Goal: Task Accomplishment & Management: Manage account settings

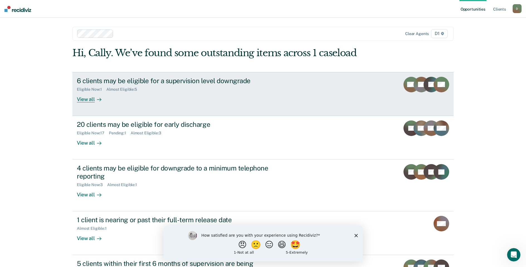
click at [79, 102] on div "View all" at bounding box center [92, 97] width 31 height 11
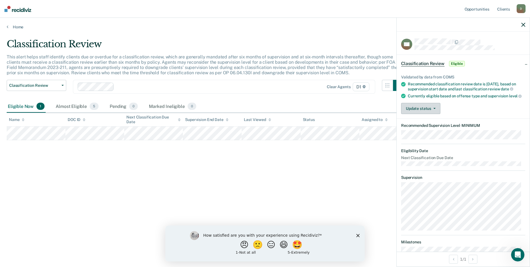
click at [429, 112] on button "Update status" at bounding box center [420, 108] width 39 height 11
click at [430, 133] on button "Mark Ineligible" at bounding box center [428, 130] width 54 height 9
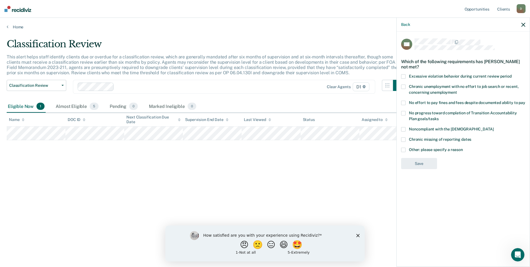
click at [403, 127] on span at bounding box center [403, 129] width 4 height 4
click at [417, 185] on button "Save" at bounding box center [419, 186] width 36 height 11
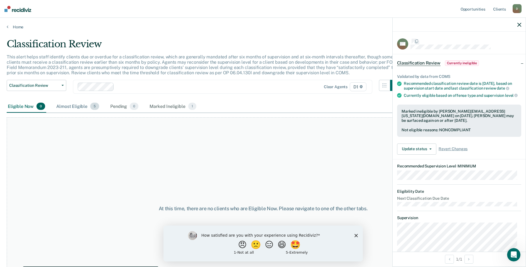
click at [76, 107] on div "Almost Eligible 5" at bounding box center [77, 106] width 45 height 12
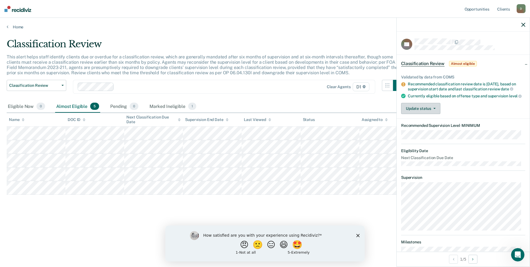
click at [429, 114] on button "Update status" at bounding box center [420, 108] width 39 height 11
click at [427, 135] on button "Mark Ineligible" at bounding box center [428, 130] width 54 height 9
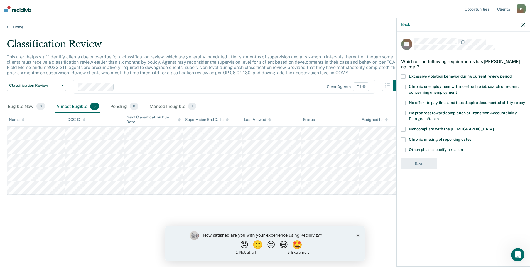
click at [403, 149] on span at bounding box center [403, 150] width 4 height 4
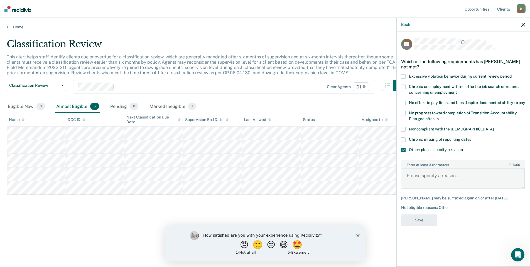
click at [455, 176] on textarea "Enter at least 3 characters 0 / 1600" at bounding box center [463, 178] width 123 height 21
type textarea "Charge is not permitted to have a lower level of supervision."
click at [422, 224] on button "Save" at bounding box center [419, 220] width 36 height 11
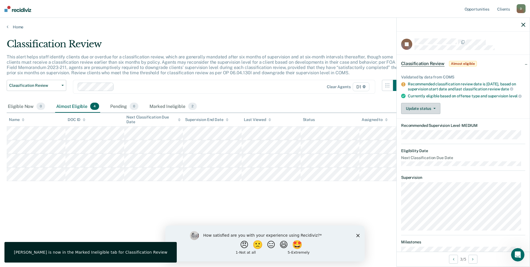
click at [429, 109] on button "Update status" at bounding box center [420, 108] width 39 height 11
click at [431, 139] on article "KJ Classification Review Almost eligible Validated by data from COMS Recommende…" at bounding box center [463, 163] width 124 height 251
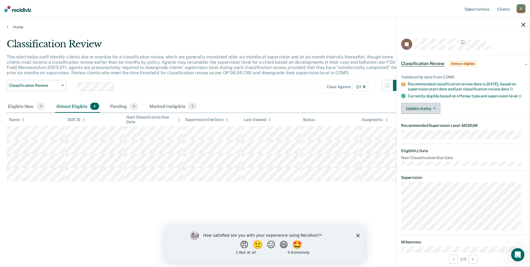
click at [426, 112] on button "Update status" at bounding box center [420, 108] width 39 height 11
click at [427, 131] on button "Mark Ineligible" at bounding box center [428, 130] width 54 height 9
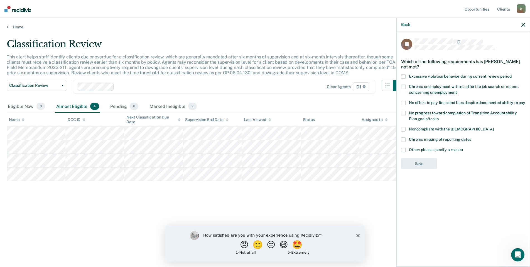
drag, startPoint x: 403, startPoint y: 128, endPoint x: 456, endPoint y: 129, distance: 52.3
click at [461, 129] on label "Noncompliant with the [DEMOGRAPHIC_DATA]" at bounding box center [463, 130] width 124 height 6
click at [425, 191] on button "Save" at bounding box center [419, 186] width 36 height 11
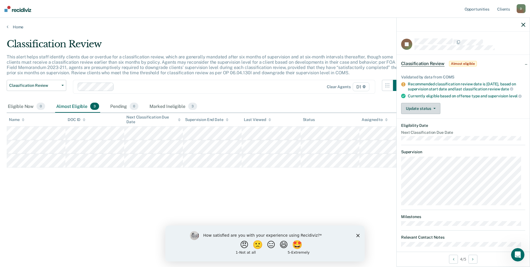
click at [428, 114] on button "Update status" at bounding box center [420, 108] width 39 height 11
click at [430, 134] on button "Mark Ineligible" at bounding box center [428, 130] width 54 height 9
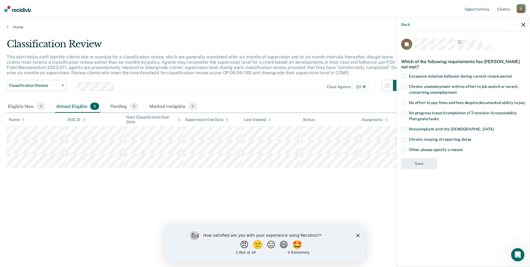
click at [403, 149] on span at bounding box center [403, 150] width 4 height 4
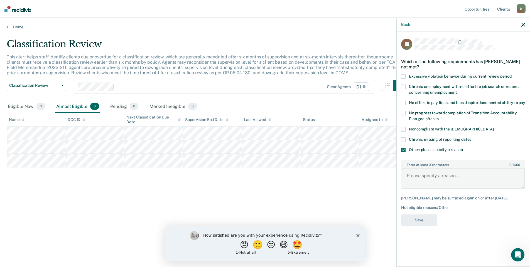
click at [451, 180] on textarea "Enter at least 3 characters 0 / 1600" at bounding box center [463, 178] width 123 height 21
type textarea "on non-reporting probation due to medical issues."
click at [429, 226] on button "Save" at bounding box center [419, 220] width 36 height 11
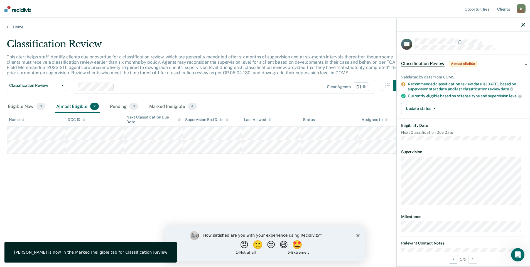
scroll to position [16, 0]
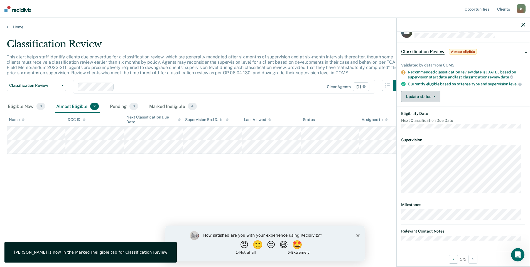
click at [425, 98] on button "Update status" at bounding box center [420, 96] width 39 height 11
click at [423, 120] on button "Mark Ineligible" at bounding box center [428, 118] width 54 height 9
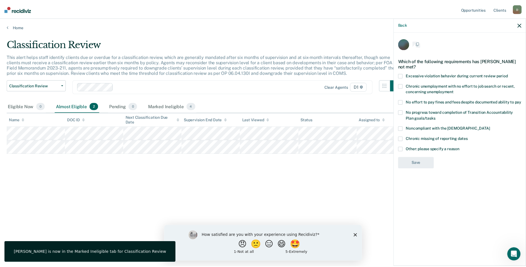
scroll to position [0, 0]
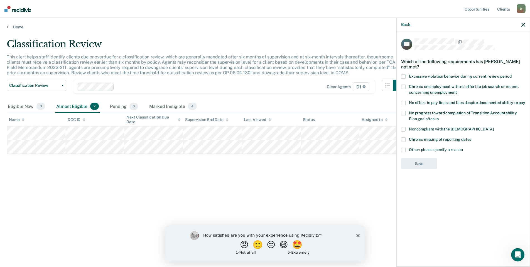
drag, startPoint x: 405, startPoint y: 148, endPoint x: 410, endPoint y: 151, distance: 6.1
click at [405, 148] on label "Other: please specify a reason" at bounding box center [463, 151] width 124 height 6
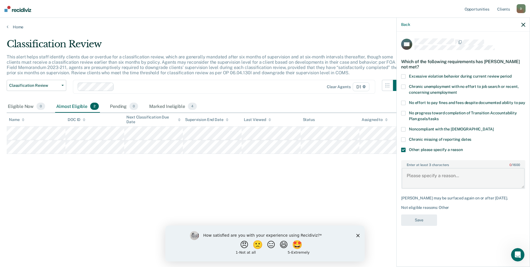
click at [435, 178] on textarea "Enter at least 3 characters 0 / 1600" at bounding box center [463, 178] width 123 height 21
type textarea "Drug Court requires a higher level of reporting."
click at [423, 221] on button "Save" at bounding box center [419, 220] width 36 height 11
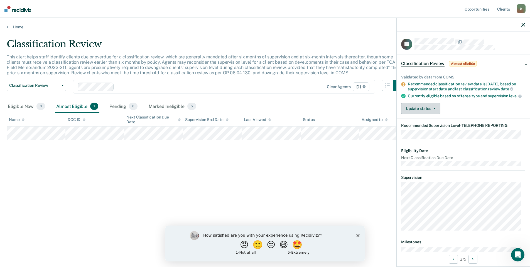
click at [412, 114] on button "Update status" at bounding box center [420, 108] width 39 height 11
click at [419, 126] on button "[PERSON_NAME]" at bounding box center [428, 121] width 54 height 9
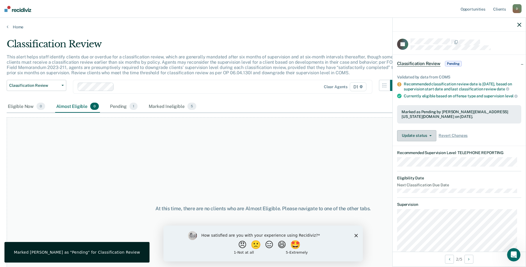
click at [422, 141] on button "Update status" at bounding box center [416, 135] width 39 height 11
click at [429, 163] on button "Mark Ineligible" at bounding box center [424, 158] width 54 height 9
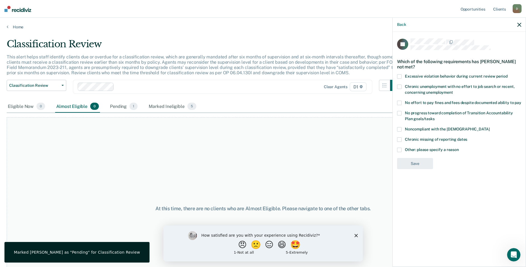
drag, startPoint x: 400, startPoint y: 150, endPoint x: 404, endPoint y: 150, distance: 3.6
click at [401, 150] on span at bounding box center [399, 150] width 4 height 4
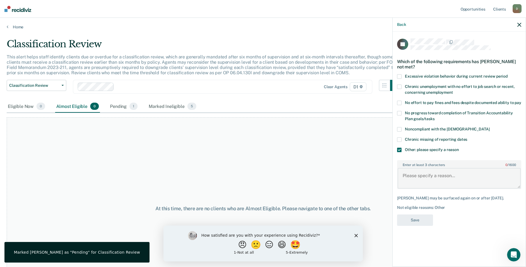
click at [454, 174] on textarea "Enter at least 3 characters 0 / 1600" at bounding box center [458, 178] width 123 height 21
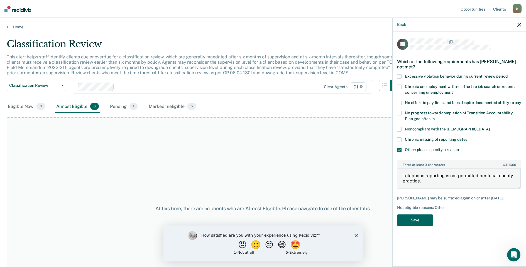
type textarea "Telephone reporting is not permitted per local county practice."
click at [404, 223] on button "Save" at bounding box center [415, 220] width 36 height 11
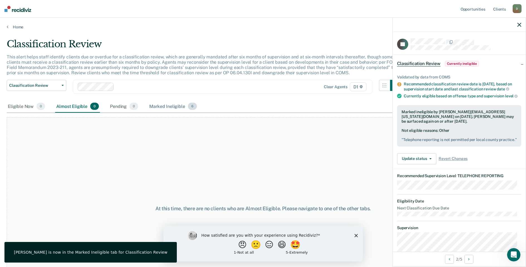
click at [164, 105] on div "Marked Ineligible 6" at bounding box center [173, 106] width 50 height 12
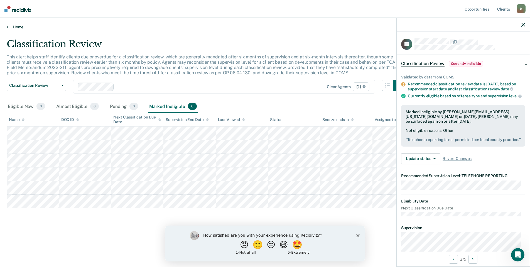
click at [14, 26] on link "Home" at bounding box center [265, 26] width 516 height 5
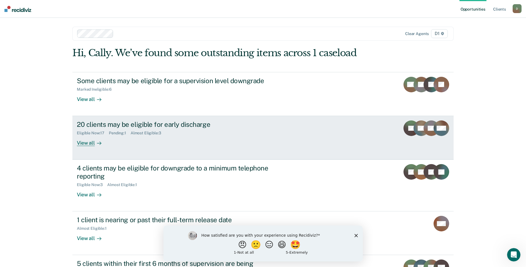
click at [85, 143] on div "View all" at bounding box center [92, 141] width 31 height 11
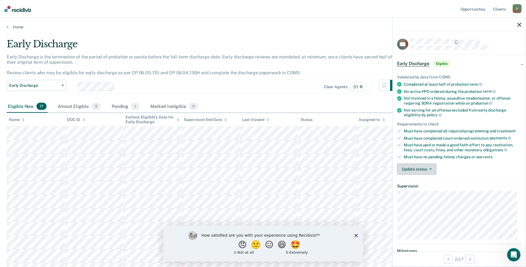
click at [411, 170] on button "Update status" at bounding box center [416, 169] width 39 height 11
click at [426, 189] on button "Mark Ineligible" at bounding box center [424, 191] width 54 height 9
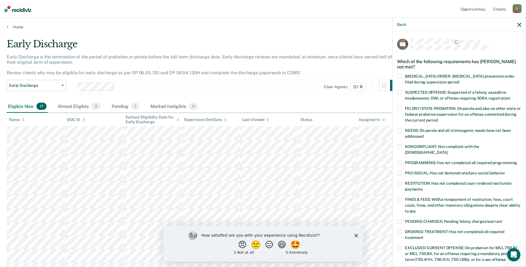
click at [399, 181] on span at bounding box center [399, 183] width 4 height 4
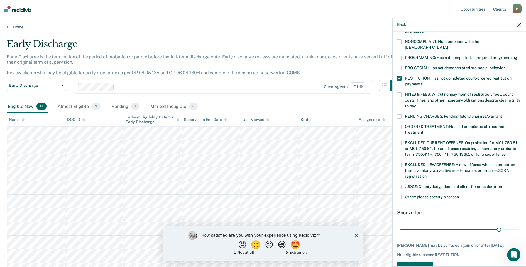
scroll to position [121, 0]
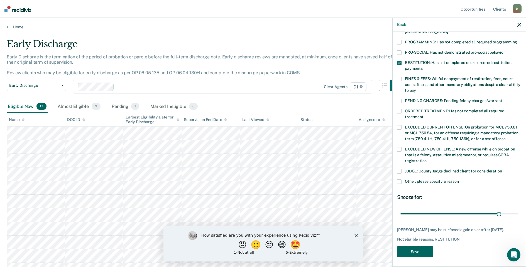
click at [426, 247] on button "Save" at bounding box center [415, 251] width 36 height 11
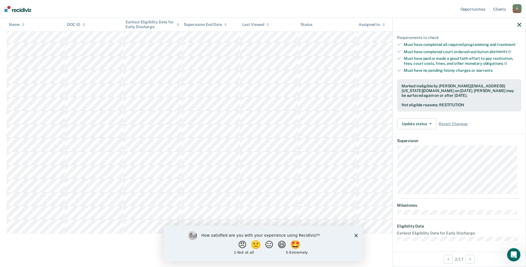
scroll to position [51, 0]
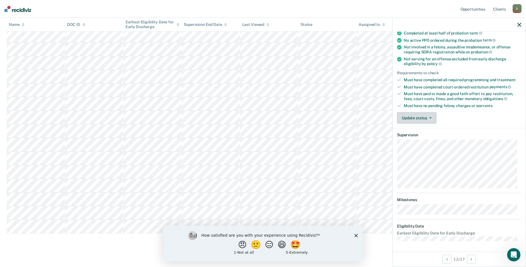
click at [416, 120] on button "Update status" at bounding box center [416, 117] width 39 height 11
click at [429, 141] on button "Mark Ineligible" at bounding box center [424, 140] width 54 height 9
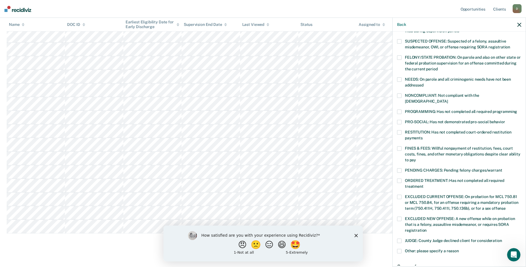
click at [400, 96] on span at bounding box center [399, 96] width 4 height 4
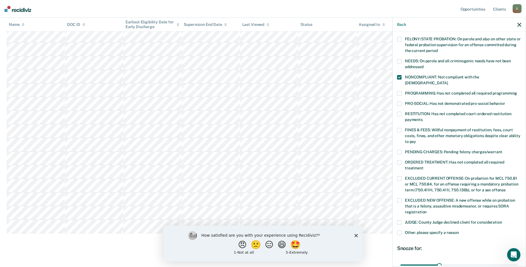
scroll to position [121, 0]
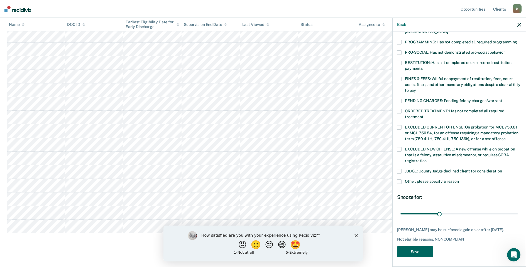
click at [427, 250] on button "Save" at bounding box center [415, 251] width 36 height 11
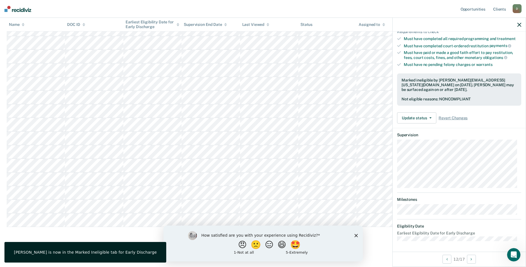
scroll to position [99, 0]
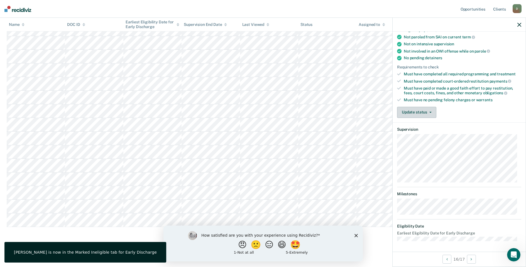
click at [407, 109] on button "Update status" at bounding box center [416, 112] width 39 height 11
click at [422, 135] on button "Mark Ineligible" at bounding box center [424, 134] width 54 height 9
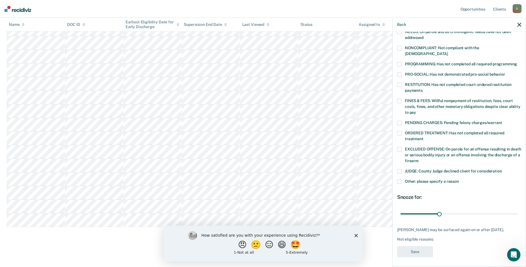
scroll to position [71, 0]
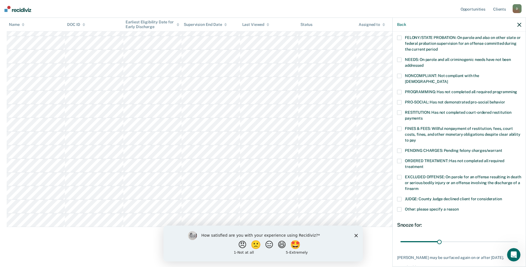
click at [398, 76] on span at bounding box center [399, 76] width 4 height 4
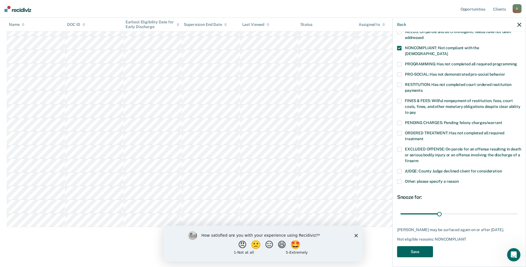
click at [429, 249] on button "Save" at bounding box center [415, 251] width 36 height 11
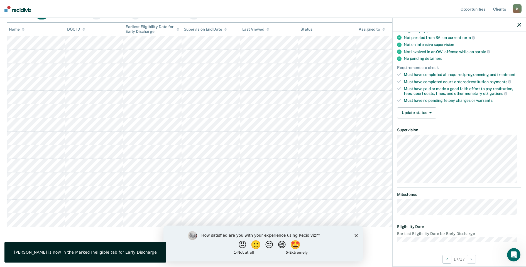
scroll to position [94, 0]
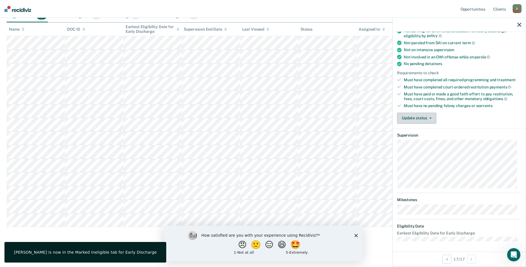
click at [415, 120] on button "Update status" at bounding box center [416, 118] width 39 height 11
click at [434, 142] on button "Mark Ineligible" at bounding box center [424, 140] width 54 height 9
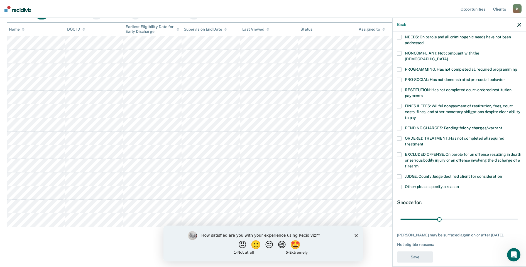
click at [400, 53] on span at bounding box center [399, 53] width 4 height 4
click at [423, 253] on button "Save" at bounding box center [415, 257] width 36 height 11
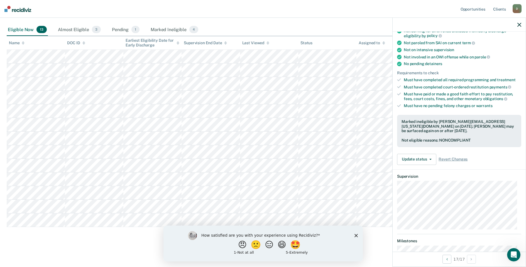
scroll to position [45, 0]
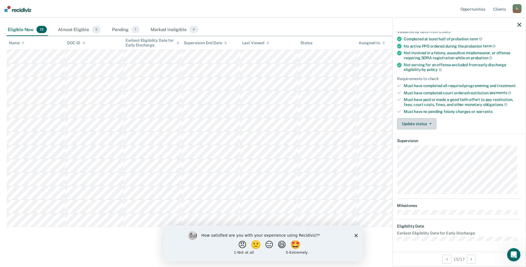
click at [416, 124] on button "Update status" at bounding box center [416, 123] width 39 height 11
click at [425, 147] on button "Mark Ineligible" at bounding box center [424, 146] width 54 height 9
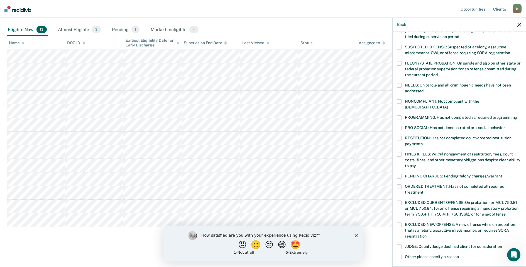
click at [401, 100] on label "NONCOMPLIANT: Not compliant with the [DEMOGRAPHIC_DATA]" at bounding box center [459, 105] width 124 height 12
click at [400, 115] on span at bounding box center [399, 117] width 4 height 4
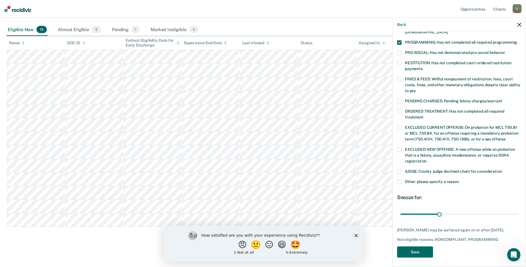
scroll to position [121, 0]
click at [421, 250] on button "Save" at bounding box center [415, 251] width 36 height 11
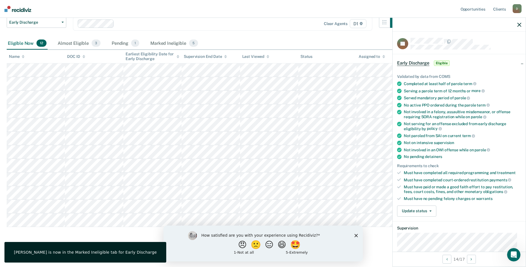
scroll to position [0, 0]
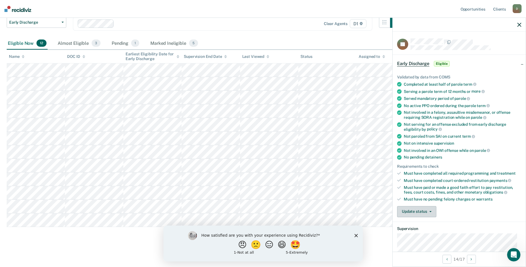
click at [422, 210] on button "Update status" at bounding box center [416, 211] width 39 height 11
click at [420, 234] on button "Mark Ineligible" at bounding box center [424, 234] width 54 height 9
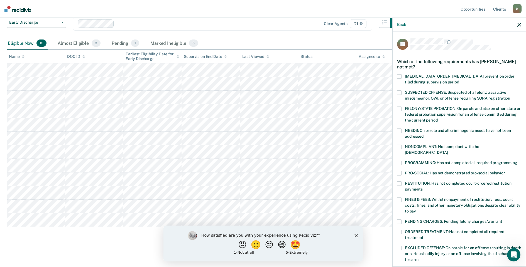
click at [401, 181] on span at bounding box center [399, 183] width 4 height 4
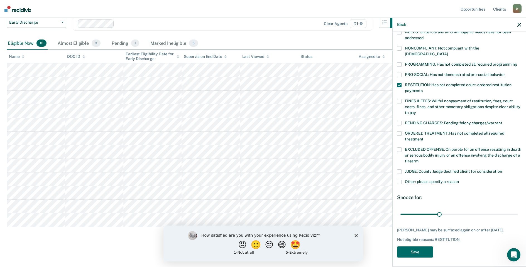
scroll to position [99, 0]
click at [424, 250] on button "Save" at bounding box center [415, 251] width 36 height 11
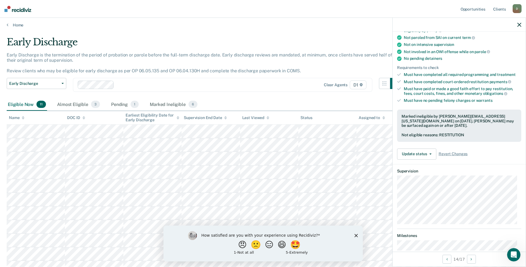
scroll to position [0, 0]
